Goal: Task Accomplishment & Management: Complete application form

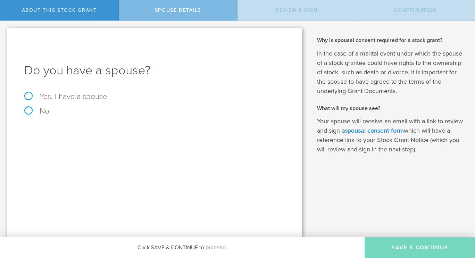
click at [25, 110] on label "No" at bounding box center [154, 111] width 260 height 8
click at [5, 32] on input "No" at bounding box center [2, 26] width 5 height 11
radio input "true"
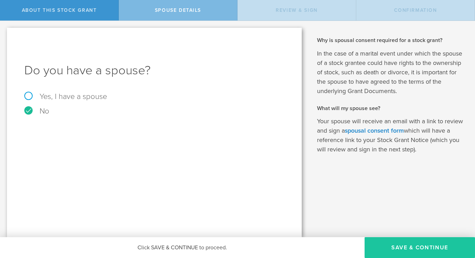
click at [406, 245] on button "Save & Continue" at bounding box center [419, 247] width 110 height 21
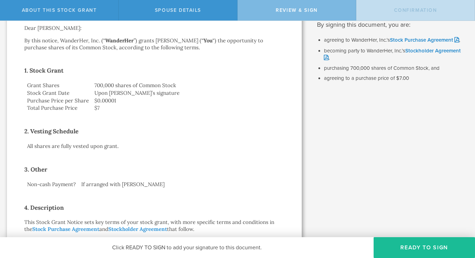
scroll to position [84, 0]
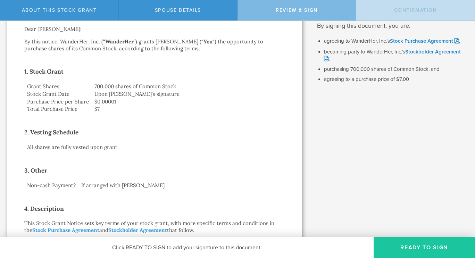
click at [418, 247] on button "Ready to Sign" at bounding box center [423, 247] width 101 height 21
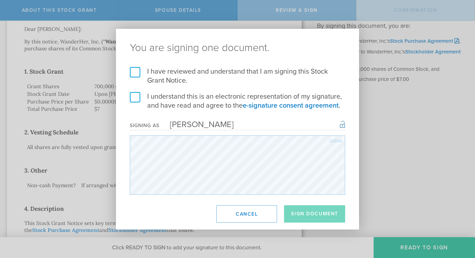
click at [135, 71] on label "I have reviewed and understand that I am signing this Stock Grant Notice." at bounding box center [237, 76] width 215 height 18
click at [0, 0] on input "I have reviewed and understand that I am signing this Stock Grant Notice." at bounding box center [0, 0] width 0 height 0
click at [134, 94] on label "I understand this is an electronic representation of my signature, and have rea…" at bounding box center [237, 101] width 215 height 18
click at [0, 0] on input "I understand this is an electronic representation of my signature, and have rea…" at bounding box center [0, 0] width 0 height 0
click at [303, 214] on button "Sign Document" at bounding box center [314, 213] width 61 height 17
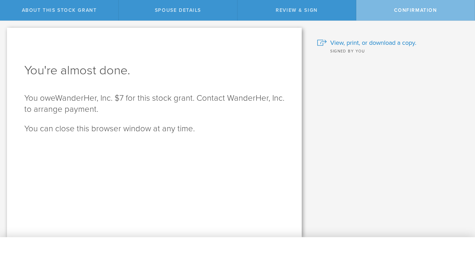
scroll to position [0, 0]
click at [383, 61] on div "Why and when do I have to pay for this stock grant? Following US tax laws and […" at bounding box center [391, 129] width 166 height 216
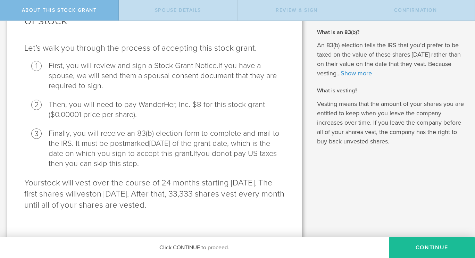
scroll to position [68, 0]
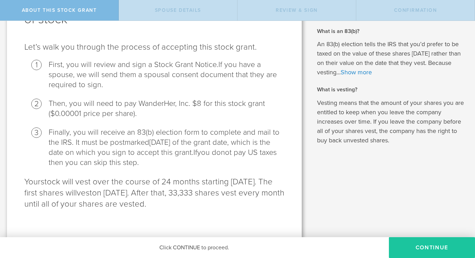
click at [424, 248] on button "CONTINUE" at bounding box center [432, 247] width 86 height 21
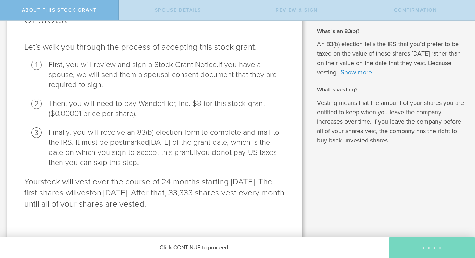
scroll to position [0, 0]
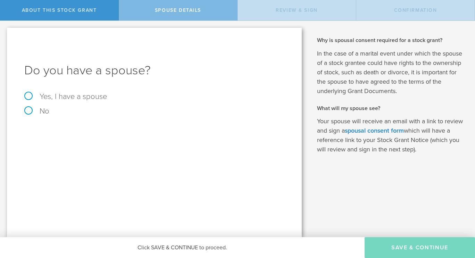
click at [28, 108] on label "No" at bounding box center [154, 111] width 260 height 8
click at [5, 32] on input "No" at bounding box center [2, 26] width 5 height 11
radio input "true"
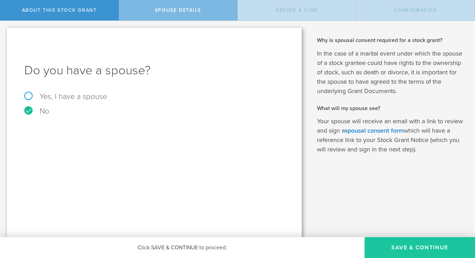
click at [401, 244] on button "Save & Continue" at bounding box center [419, 247] width 110 height 21
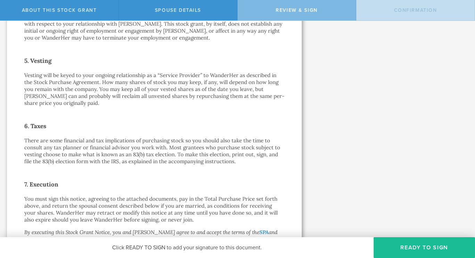
scroll to position [534, 0]
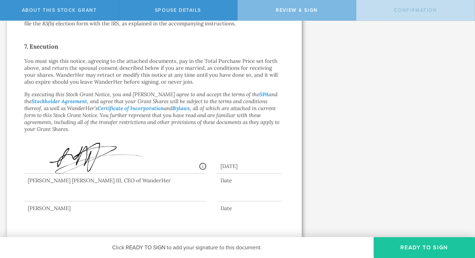
click at [400, 244] on button "Ready to Sign" at bounding box center [423, 247] width 101 height 21
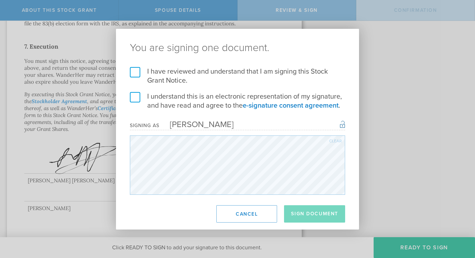
click at [135, 73] on label "I have reviewed and understand that I am signing this Stock Grant Notice." at bounding box center [237, 76] width 215 height 18
click at [0, 0] on input "I have reviewed and understand that I am signing this Stock Grant Notice." at bounding box center [0, 0] width 0 height 0
click at [136, 94] on label "I understand this is an electronic representation of my signature, and have rea…" at bounding box center [237, 101] width 215 height 18
click at [0, 0] on input "I understand this is an electronic representation of my signature, and have rea…" at bounding box center [0, 0] width 0 height 0
click at [310, 213] on button "Sign Document" at bounding box center [314, 213] width 61 height 17
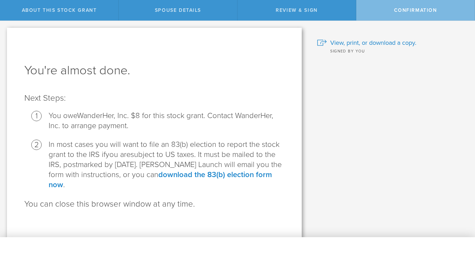
scroll to position [6, 0]
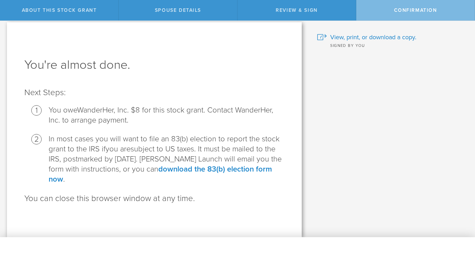
click at [244, 141] on li "In most cases you will want to file an 83(b) election to report the stock grant…" at bounding box center [167, 159] width 236 height 50
